Goal: Task Accomplishment & Management: Complete application form

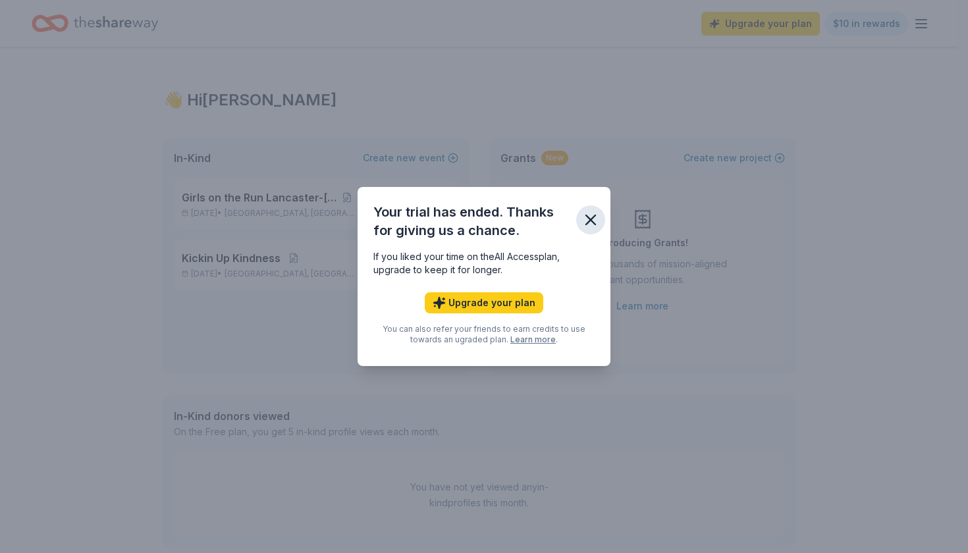
click at [590, 215] on icon "button" at bounding box center [590, 220] width 18 height 18
click at [593, 222] on icon "button" at bounding box center [590, 219] width 9 height 9
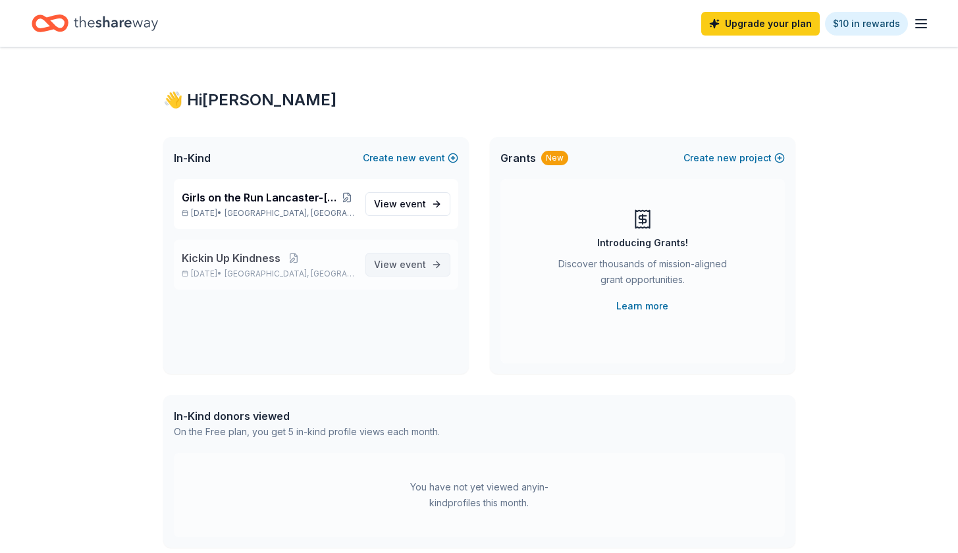
click at [409, 265] on span "event" at bounding box center [413, 264] width 26 height 11
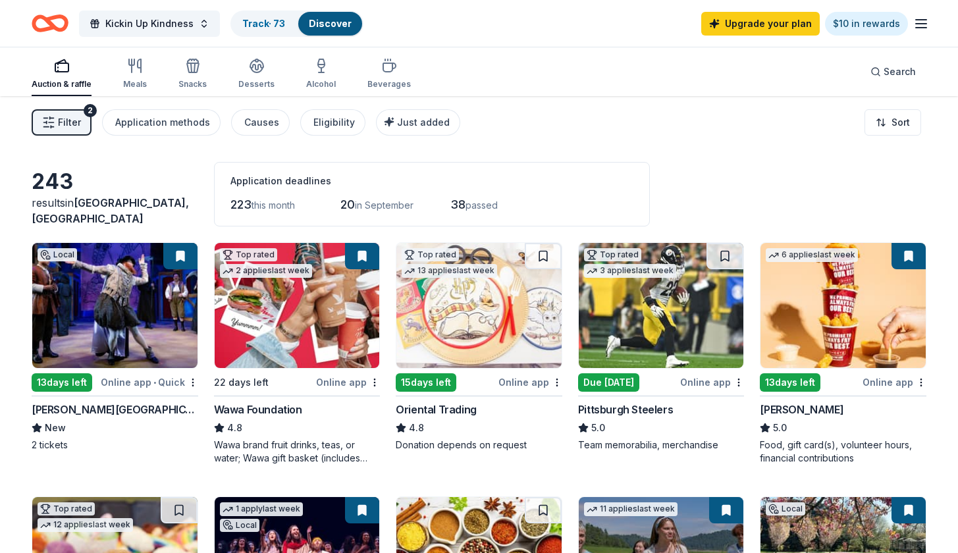
click at [84, 132] on button "Filter 2" at bounding box center [62, 122] width 60 height 26
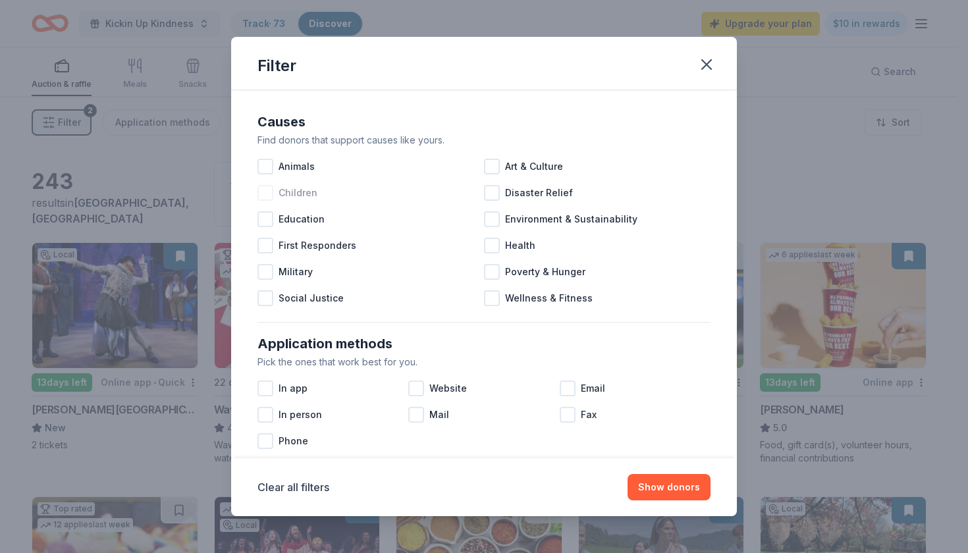
click at [270, 197] on div at bounding box center [265, 193] width 16 height 16
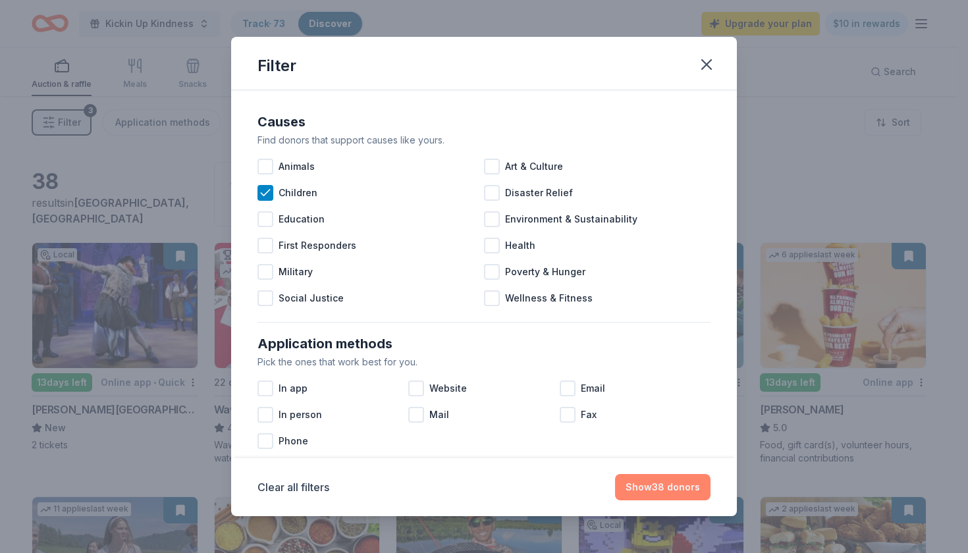
click at [659, 494] on button "Show 38 donors" at bounding box center [662, 487] width 95 height 26
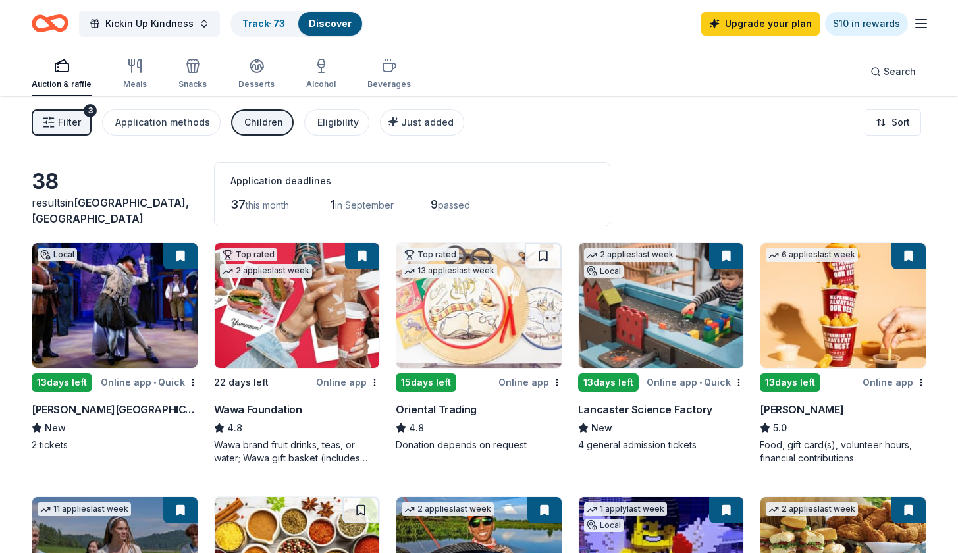
click at [86, 124] on button "Filter 3" at bounding box center [62, 122] width 60 height 26
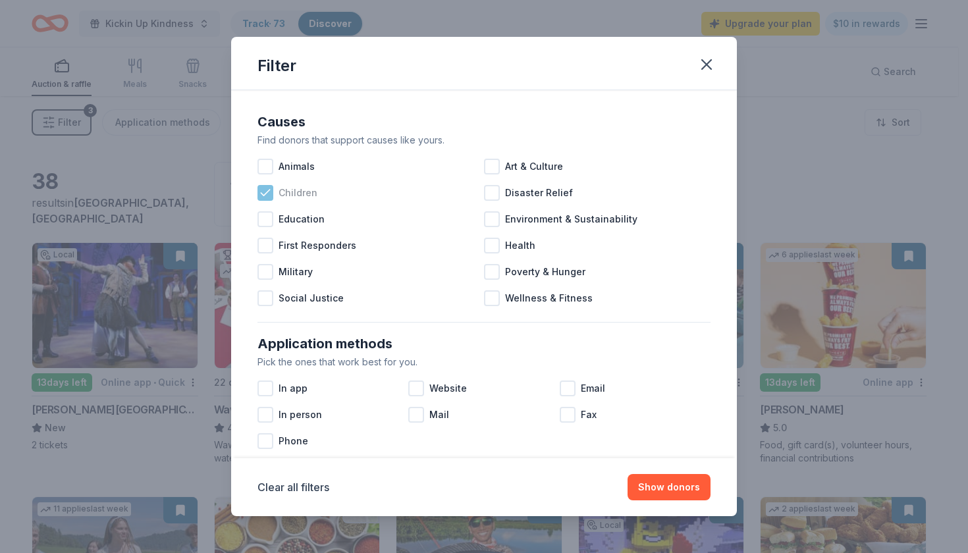
click at [260, 188] on icon at bounding box center [265, 192] width 13 height 13
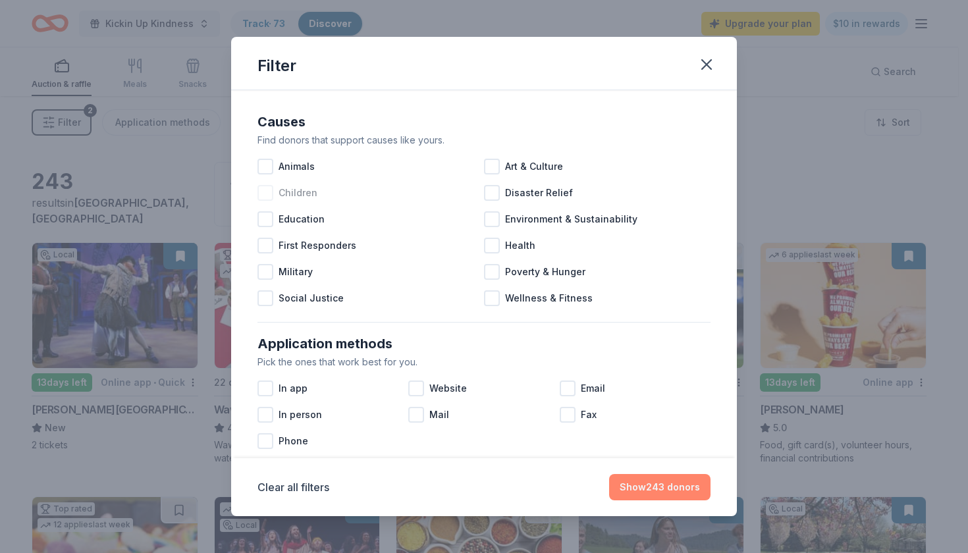
click at [666, 486] on button "Show 243 donors" at bounding box center [659, 487] width 101 height 26
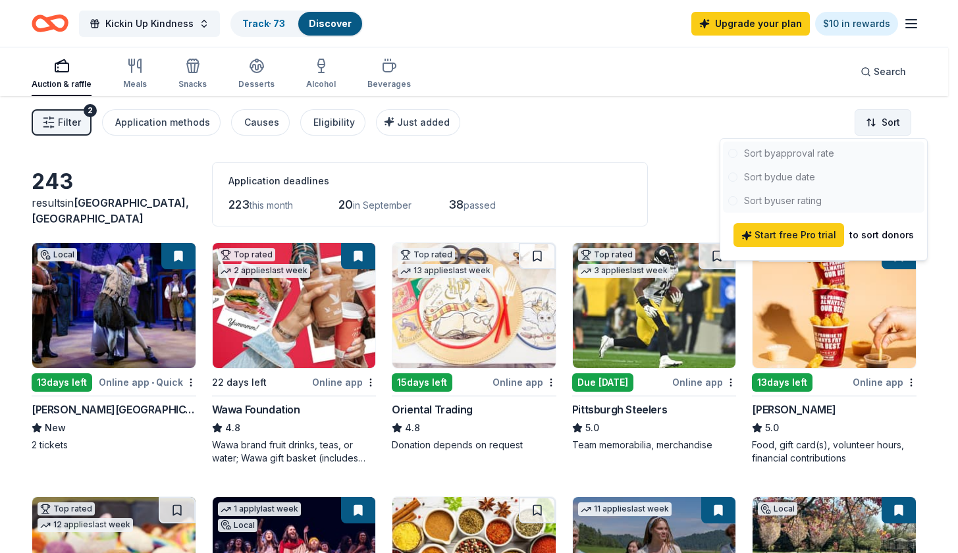
click at [895, 117] on html "Kickin Up Kindness Track · 73 Discover Upgrade your plan $10 in rewards Auction…" at bounding box center [479, 276] width 958 height 553
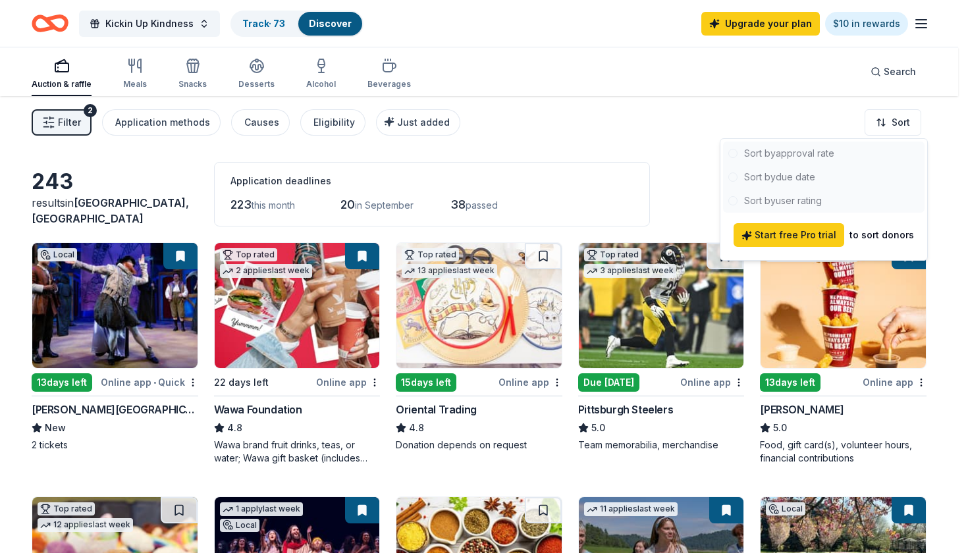
click at [570, 188] on html "Kickin Up Kindness Track · 73 Discover Upgrade your plan $10 in rewards Auction…" at bounding box center [484, 276] width 968 height 553
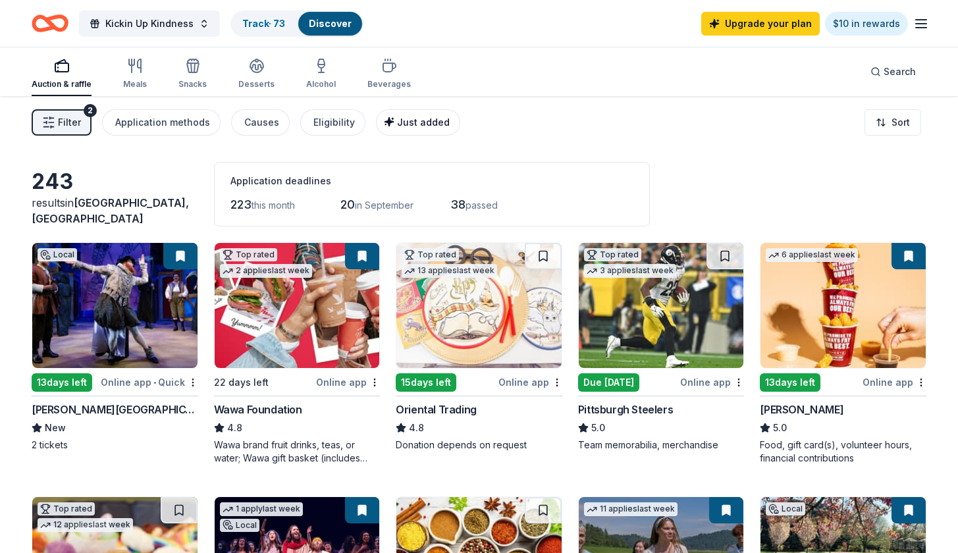
click at [384, 120] on icon "button" at bounding box center [389, 122] width 11 height 11
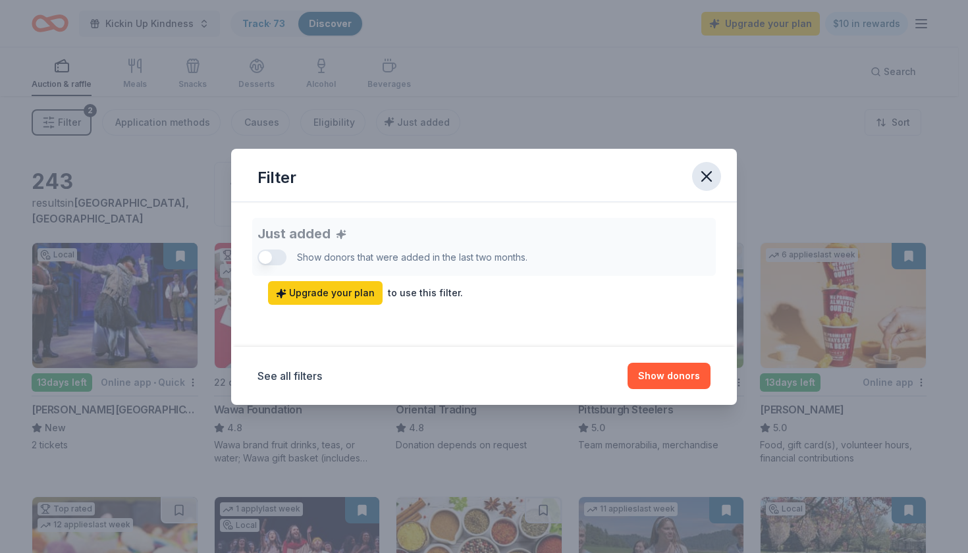
click at [698, 173] on icon "button" at bounding box center [706, 176] width 18 height 18
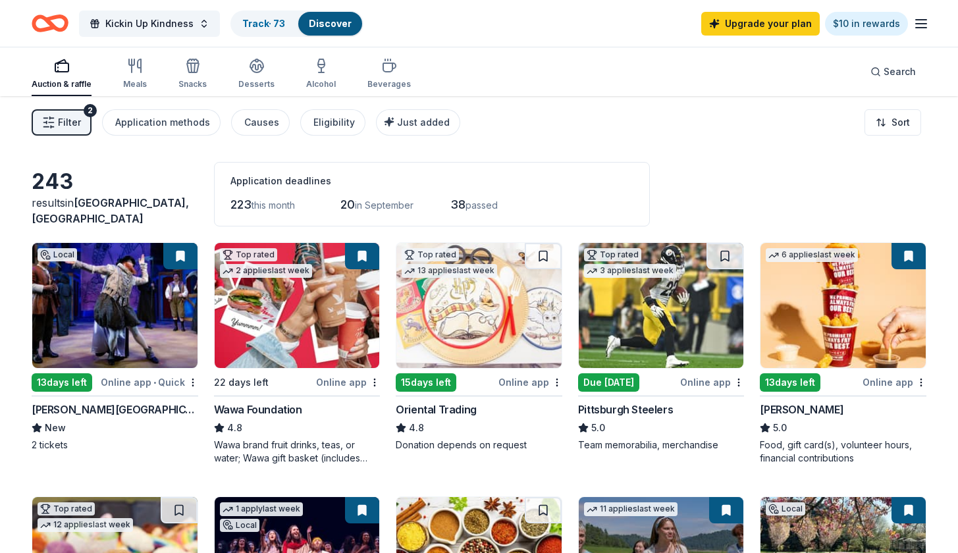
click at [920, 24] on line "button" at bounding box center [921, 24] width 11 height 0
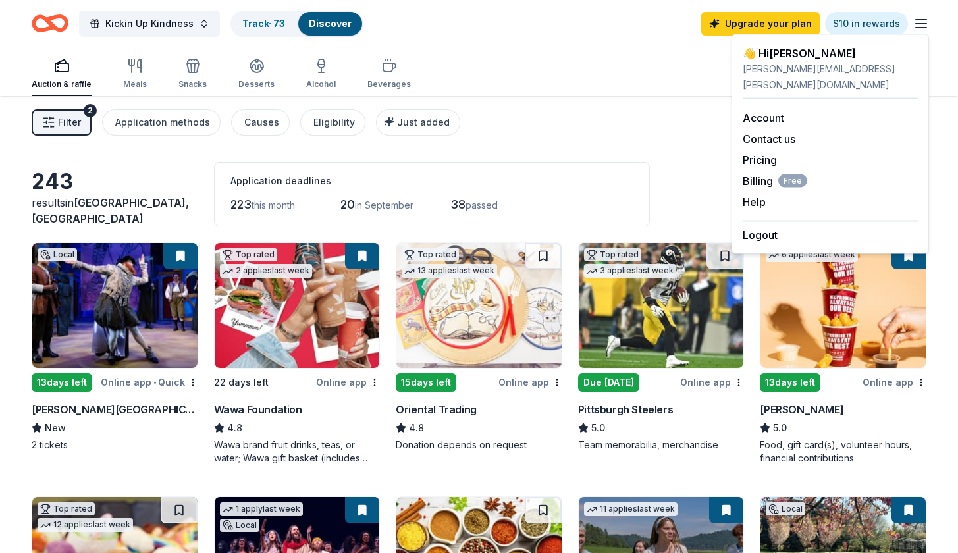
click at [633, 118] on div "Filter 2 Application methods Causes Eligibility Just added Sort" at bounding box center [479, 122] width 958 height 53
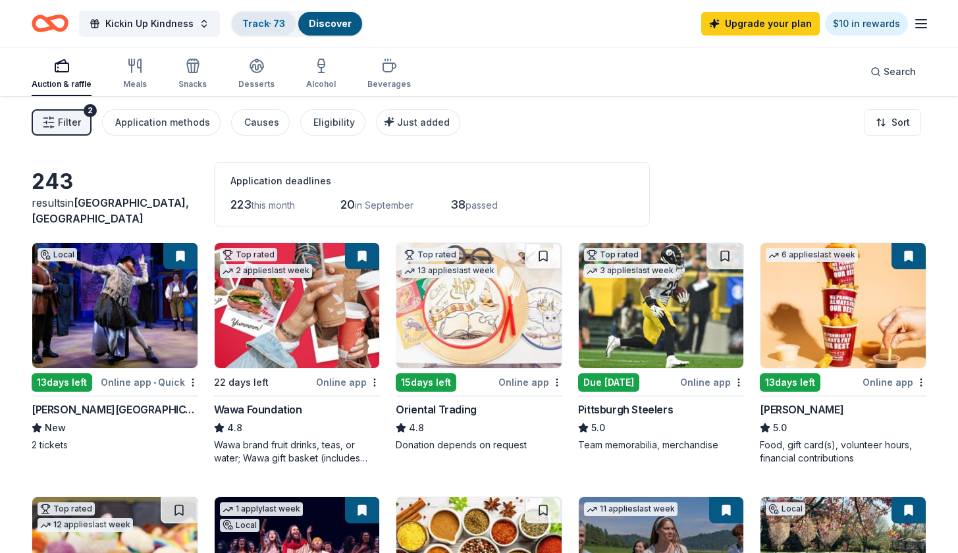
click at [291, 28] on div "Track · 73" at bounding box center [264, 24] width 64 height 24
click at [254, 15] on div "Track · 73" at bounding box center [264, 24] width 64 height 24
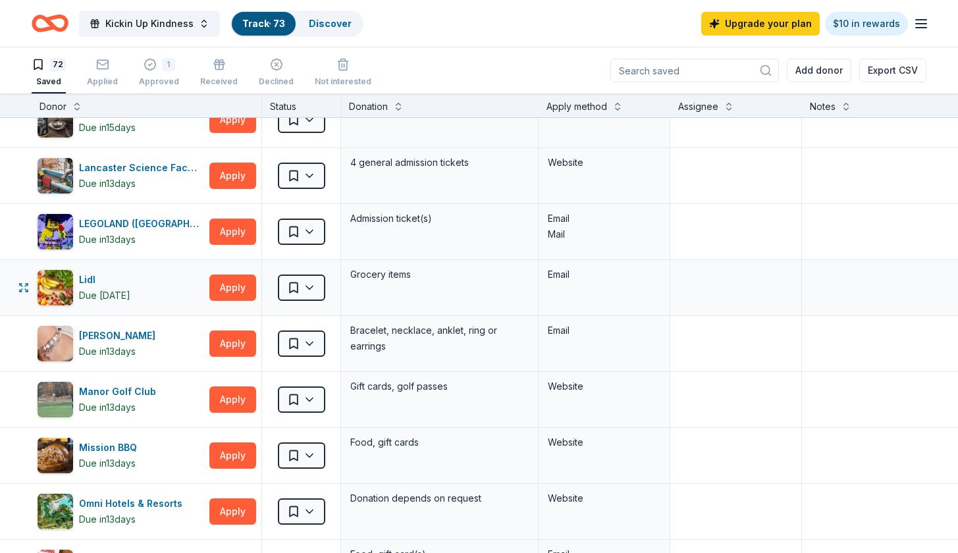
scroll to position [1717, 0]
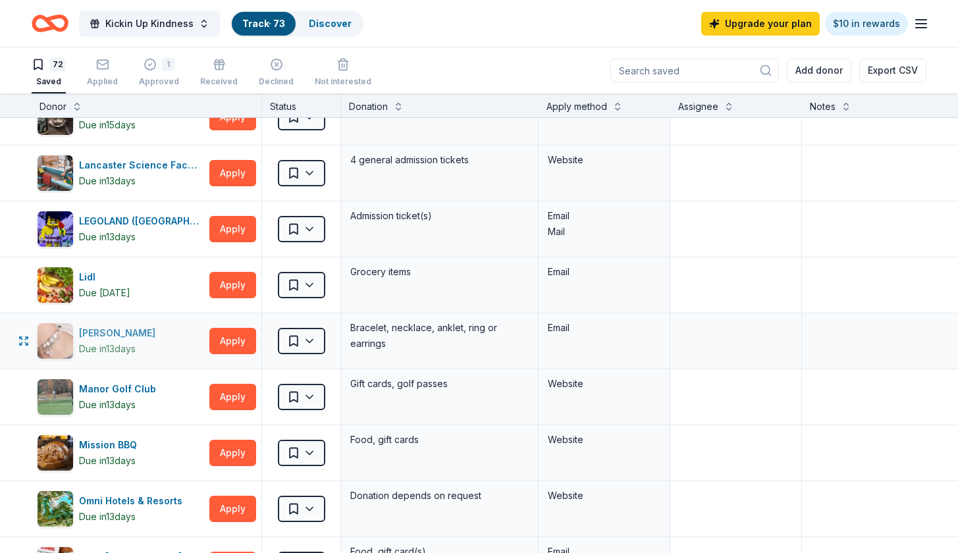
click at [118, 328] on div "[PERSON_NAME]" at bounding box center [120, 333] width 82 height 16
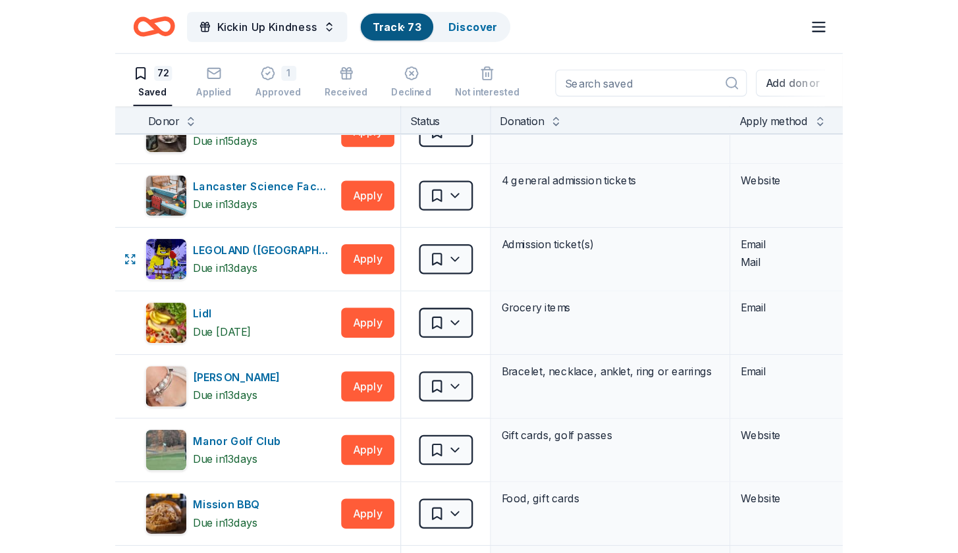
scroll to position [0, 0]
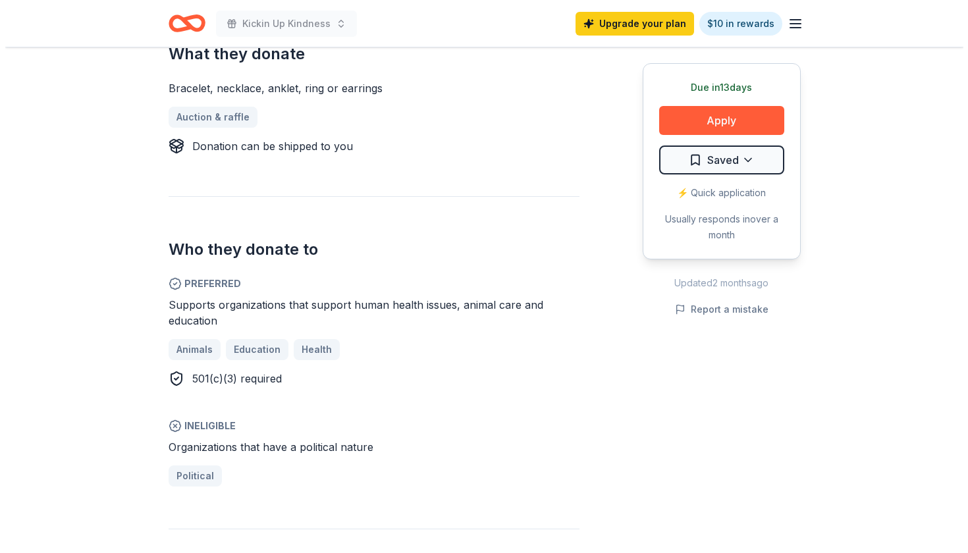
scroll to position [550, 0]
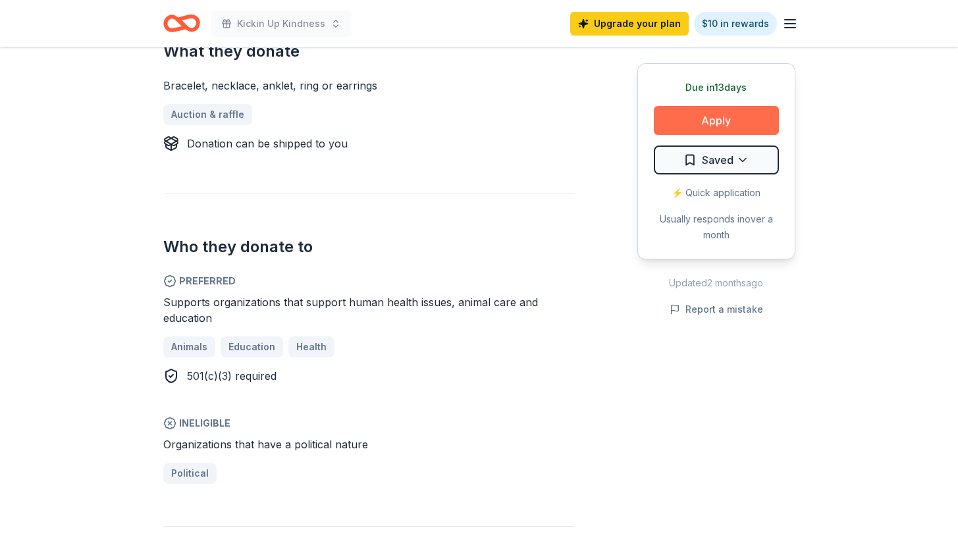
click at [714, 120] on button "Apply" at bounding box center [716, 120] width 125 height 29
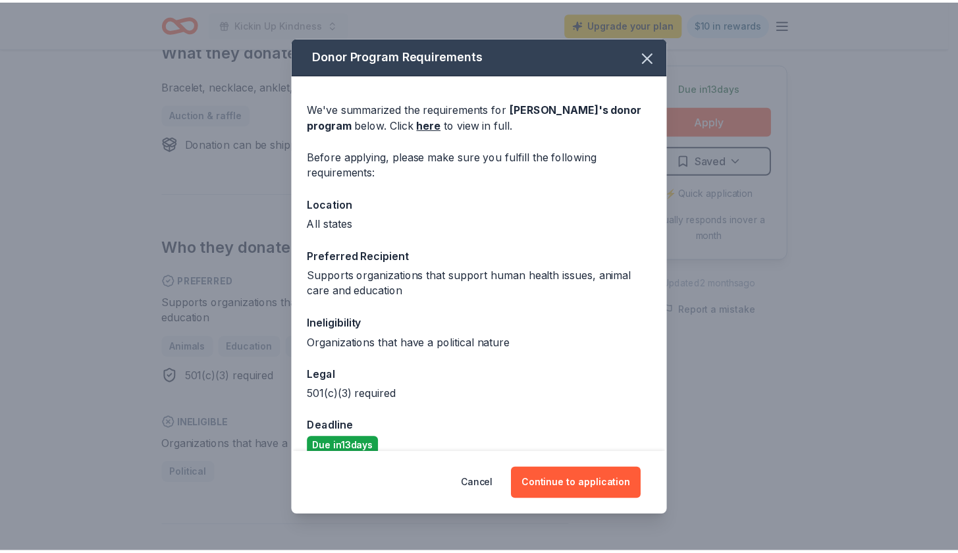
scroll to position [18, 0]
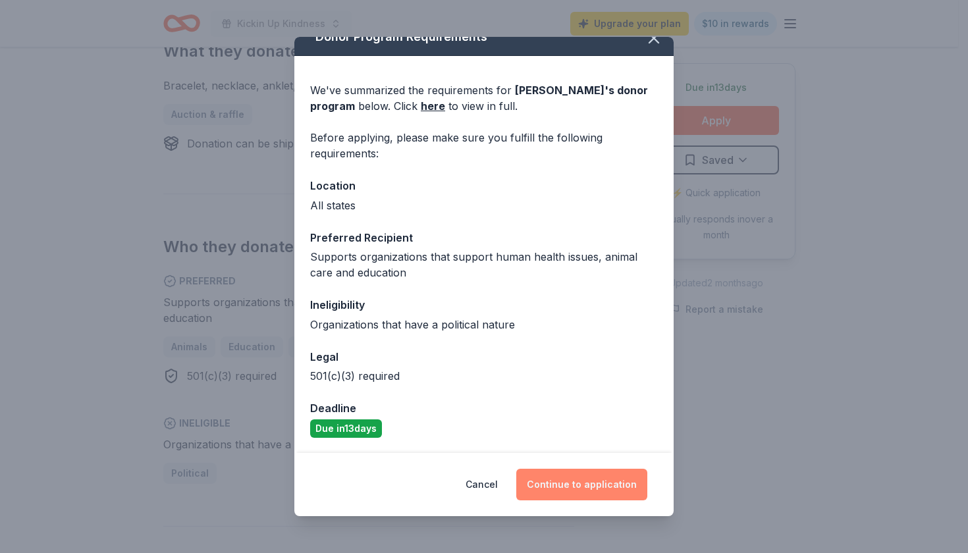
click at [606, 493] on button "Continue to application" at bounding box center [581, 485] width 131 height 32
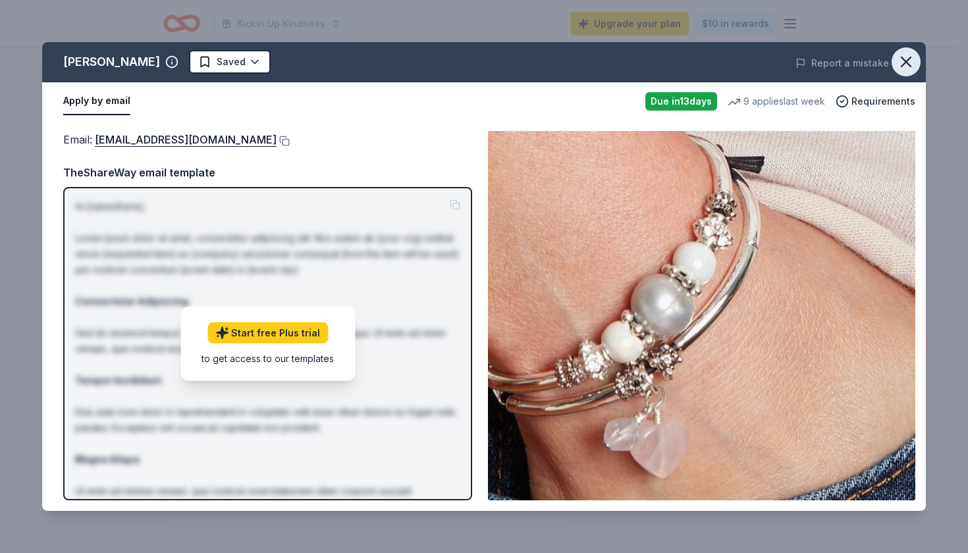
click at [896, 64] on button "button" at bounding box center [905, 61] width 29 height 29
